Goal: Task Accomplishment & Management: Manage account settings

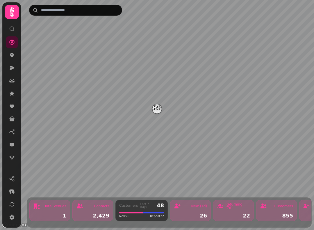
click at [12, 215] on icon at bounding box center [12, 216] width 5 height 5
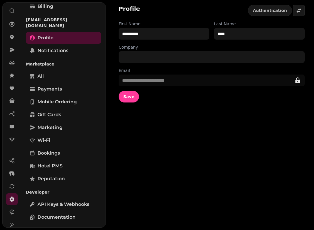
scroll to position [18, 0]
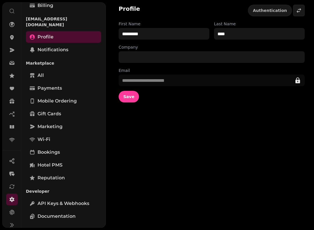
click at [8, 227] on button at bounding box center [12, 225] width 12 height 12
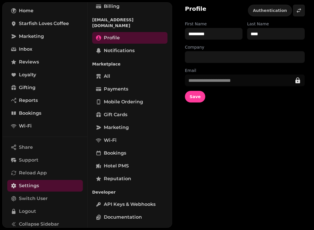
scroll to position [33, 0]
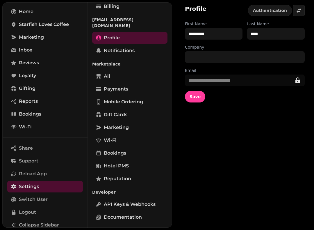
click at [26, 209] on span "Logout" at bounding box center [27, 211] width 17 height 7
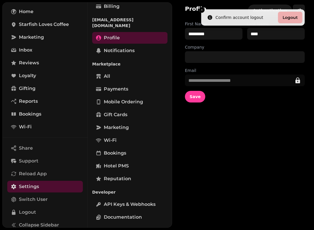
click at [293, 16] on button "Logout" at bounding box center [290, 18] width 24 height 12
